Goal: Find specific page/section: Find specific page/section

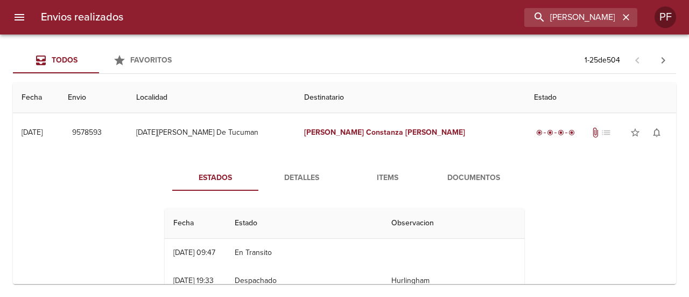
click at [577, 16] on input "[PERSON_NAME]" at bounding box center [571, 17] width 95 height 19
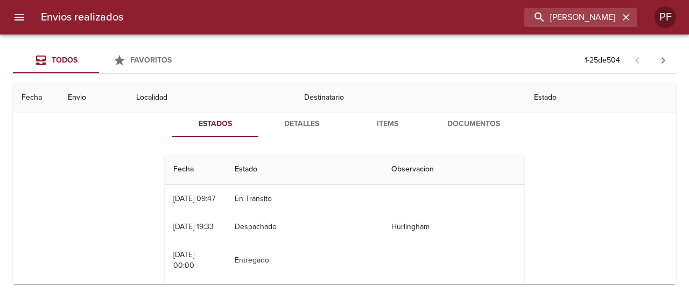
click at [577, 16] on input "[PERSON_NAME]" at bounding box center [571, 17] width 95 height 19
type input "[PERSON_NAME]"
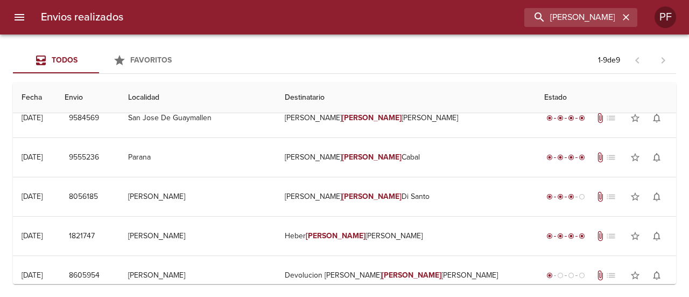
scroll to position [0, 0]
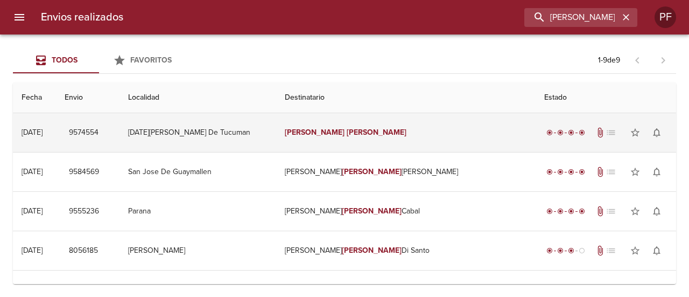
click at [359, 133] on em "[PERSON_NAME]" at bounding box center [377, 132] width 60 height 9
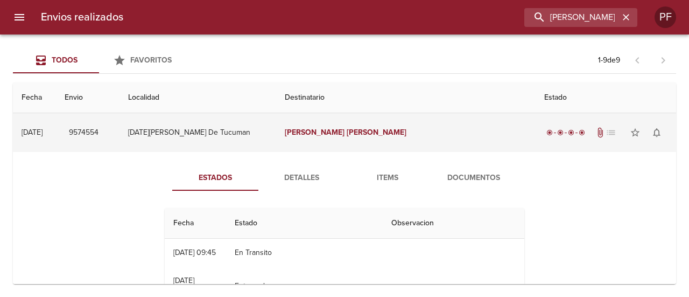
scroll to position [54, 0]
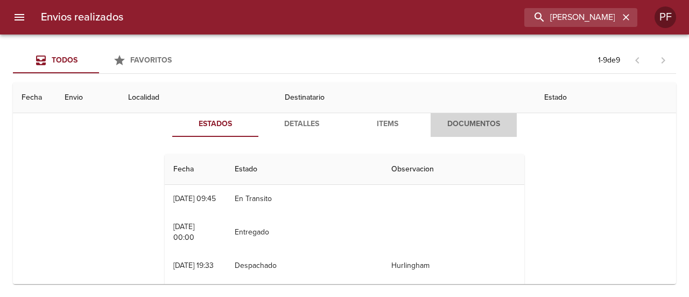
click at [442, 121] on span "Documentos" at bounding box center [473, 123] width 73 height 13
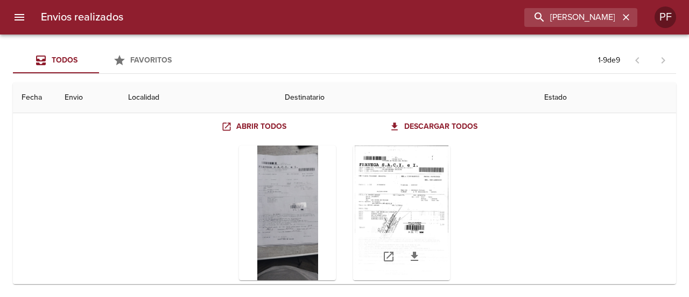
scroll to position [108, 0]
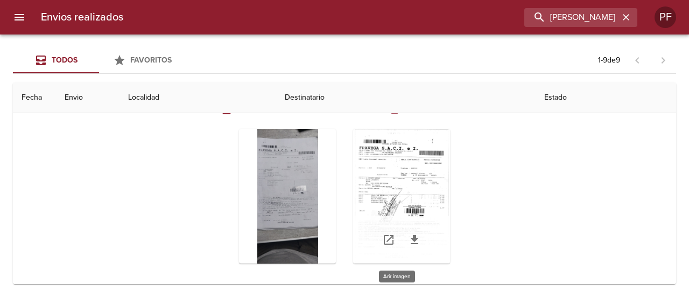
click at [413, 181] on div "Tabla de envíos del cliente" at bounding box center [401, 196] width 97 height 135
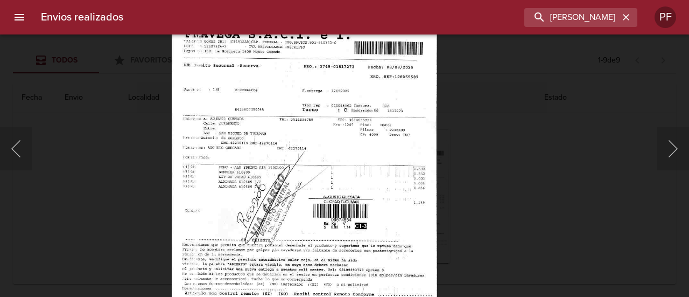
click at [554, 174] on div "Lightbox" at bounding box center [344, 148] width 689 height 297
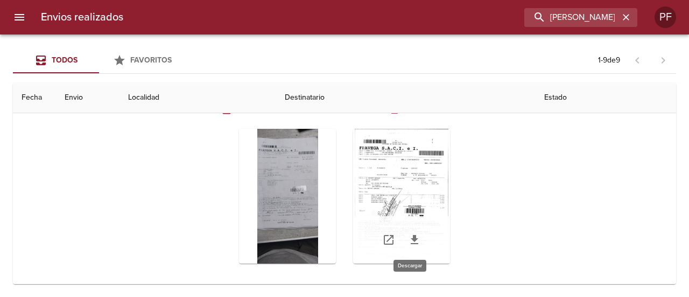
click at [411, 238] on icon "Tabla de envíos del cliente" at bounding box center [415, 239] width 8 height 9
click at [222, 182] on div "Tabla de envíos del cliente" at bounding box center [345, 196] width 360 height 152
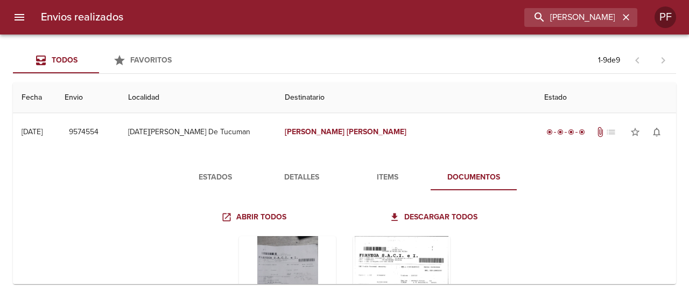
scroll to position [0, 0]
click at [234, 176] on span "Estados" at bounding box center [215, 177] width 73 height 13
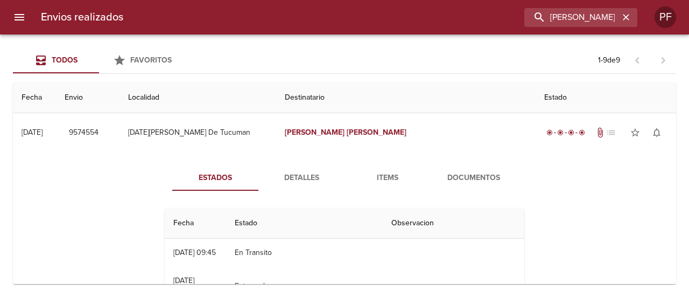
scroll to position [54, 0]
